Goal: Check status: Check status

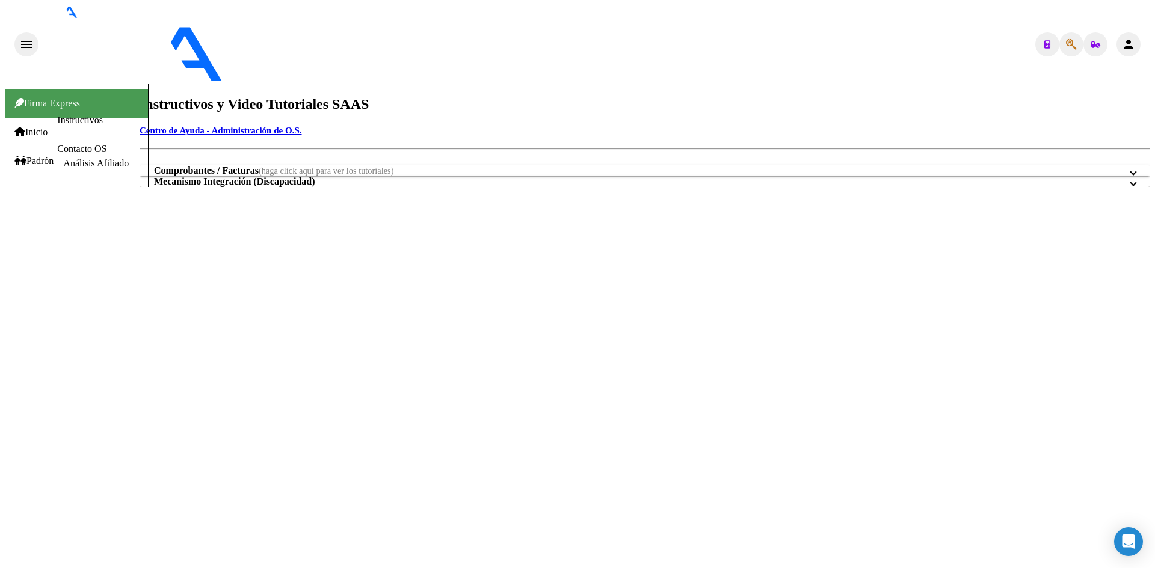
click at [48, 127] on link "Inicio" at bounding box center [30, 132] width 33 height 11
click at [54, 160] on link "Padrón" at bounding box center [33, 161] width 39 height 11
click at [69, 187] on div "Firma Express Inicio Instructivos Contacto OS Padrón Análisis Afiliado" at bounding box center [76, 135] width 143 height 103
click at [74, 158] on link "Análisis Afiliado" at bounding box center [96, 163] width 66 height 10
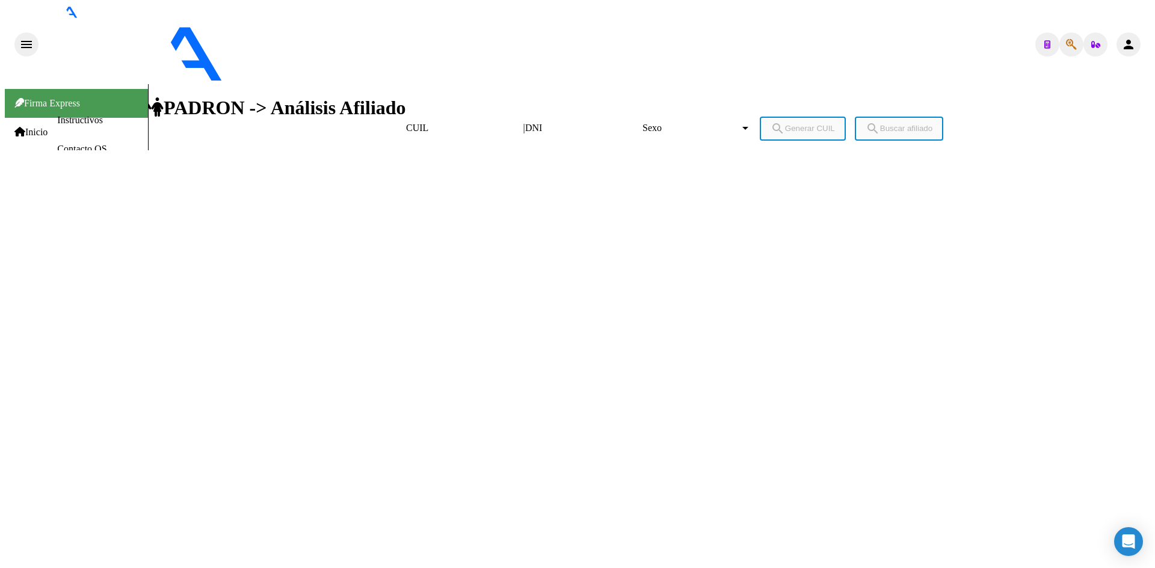
click at [525, 123] on input "DNI" at bounding box center [579, 128] width 108 height 11
paste input "16412603"
type input "16412603"
click at [642, 123] on span "Sexo" at bounding box center [690, 128] width 97 height 11
click at [511, 175] on span "Masculino" at bounding box center [577, 188] width 1145 height 27
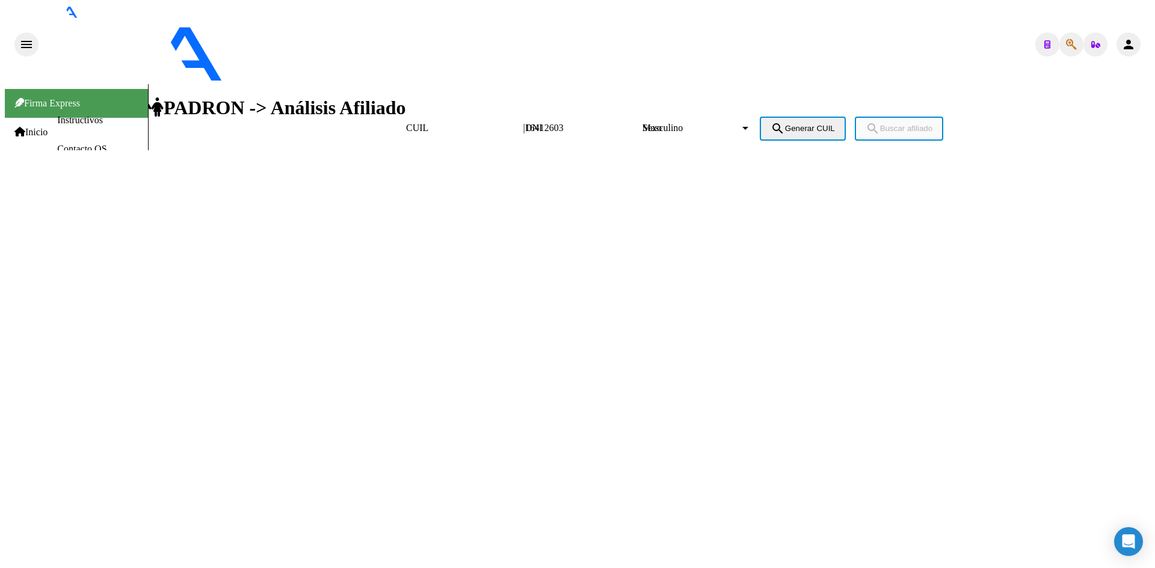
click at [771, 124] on span "search Generar CUIL" at bounding box center [803, 128] width 64 height 9
type input "20-16412603-0"
click at [866, 124] on span "search Buscar afiliado" at bounding box center [899, 128] width 67 height 9
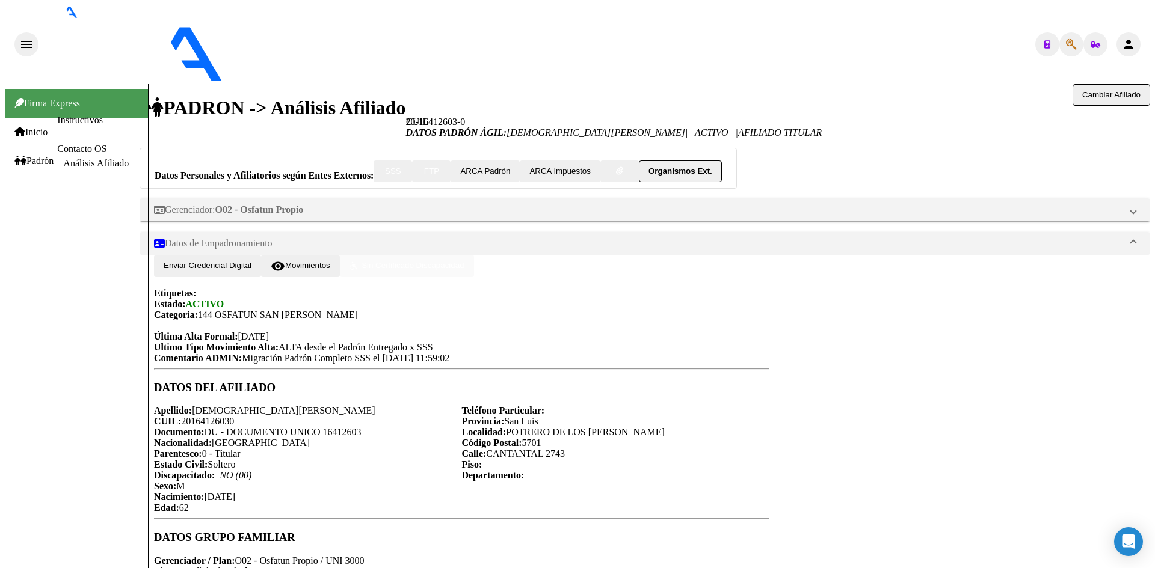
scroll to position [392, 0]
